Goal: Navigation & Orientation: Find specific page/section

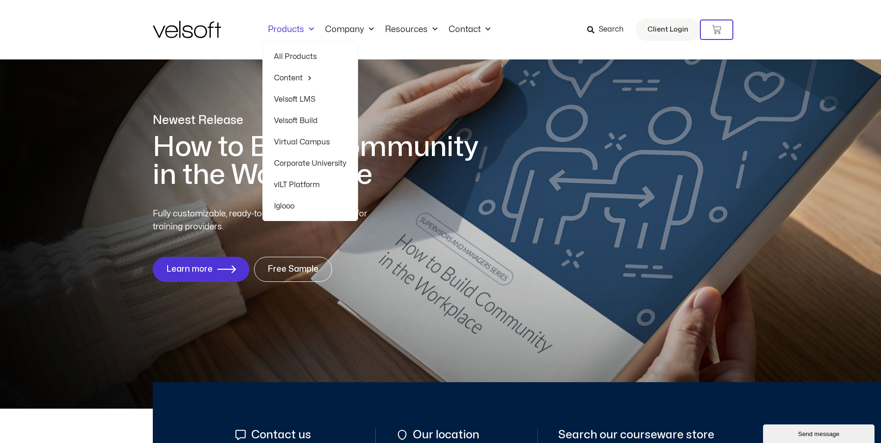
click at [296, 103] on link "Velsoft LMS" at bounding box center [310, 99] width 72 height 21
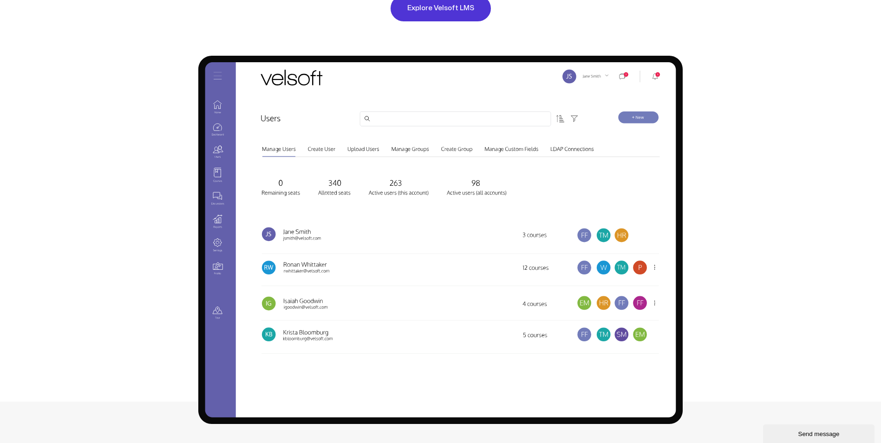
scroll to position [929, 0]
